Goal: Find specific page/section: Find specific page/section

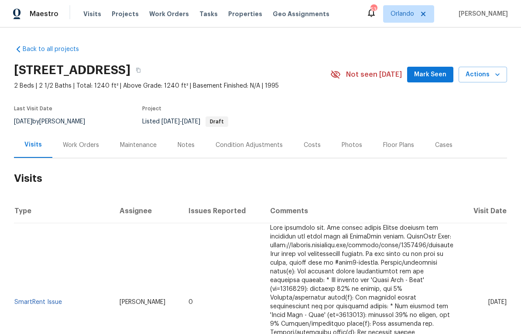
click at [185, 148] on div "Notes" at bounding box center [186, 145] width 17 height 9
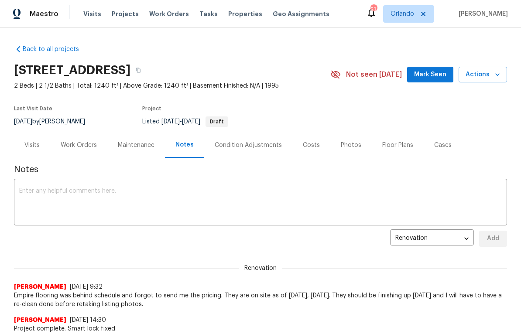
click at [145, 143] on div "Maintenance" at bounding box center [136, 145] width 37 height 9
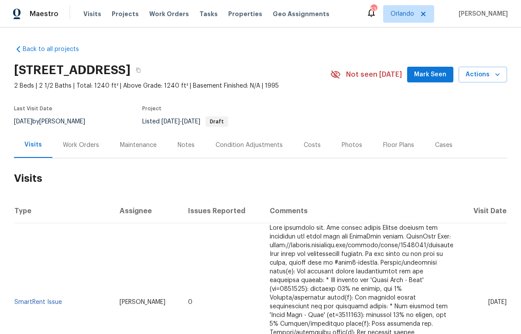
click at [348, 150] on div "Photos" at bounding box center [351, 145] width 41 height 26
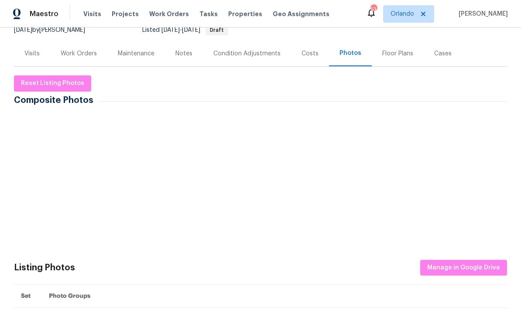
scroll to position [70, 0]
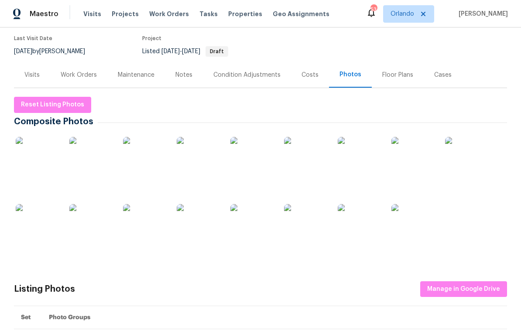
click at [92, 162] on img at bounding box center [91, 159] width 44 height 44
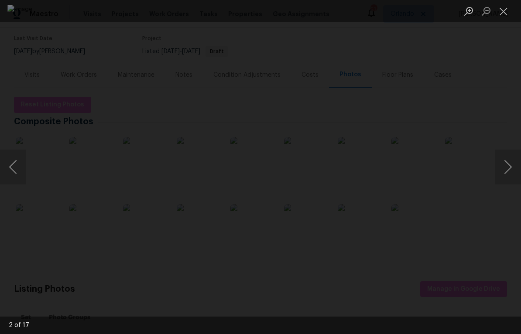
click at [507, 167] on button "Next image" at bounding box center [508, 167] width 26 height 35
click at [506, 165] on button "Next image" at bounding box center [508, 167] width 26 height 35
click at [515, 126] on div "Lightbox" at bounding box center [260, 167] width 521 height 334
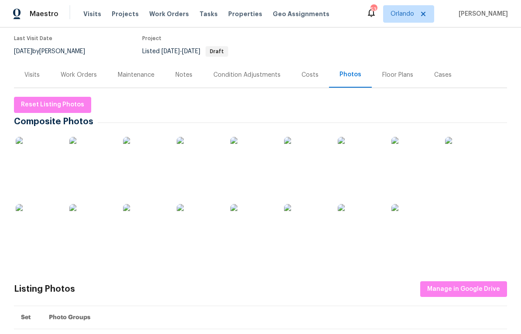
click at [477, 162] on img at bounding box center [467, 159] width 44 height 44
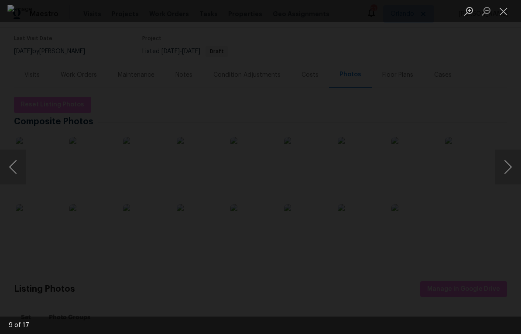
click at [507, 163] on button "Next image" at bounding box center [508, 167] width 26 height 35
click at [520, 167] on button "Next image" at bounding box center [508, 167] width 26 height 35
click at [511, 131] on div "Lightbox" at bounding box center [260, 167] width 521 height 334
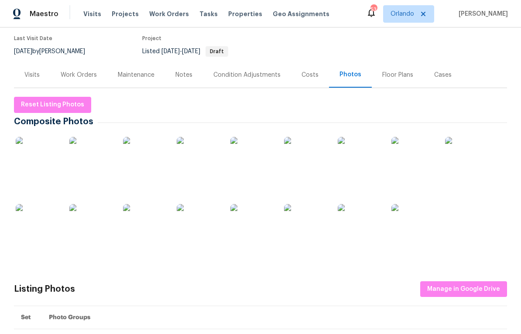
click at [185, 73] on div "Notes" at bounding box center [184, 75] width 17 height 9
